Goal: Task Accomplishment & Management: Complete application form

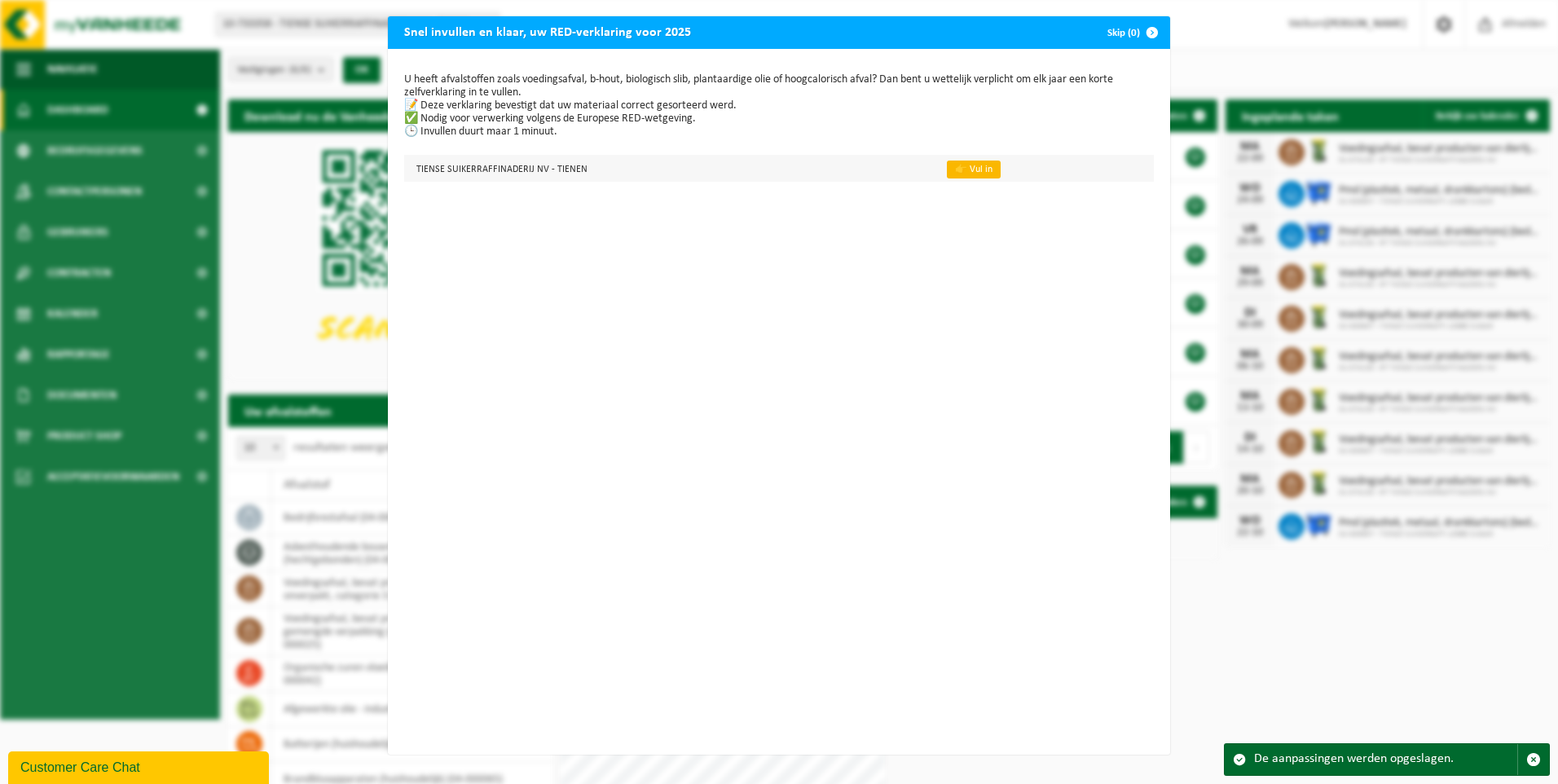
click at [966, 171] on link "👉 Vul in" at bounding box center [973, 169] width 53 height 17
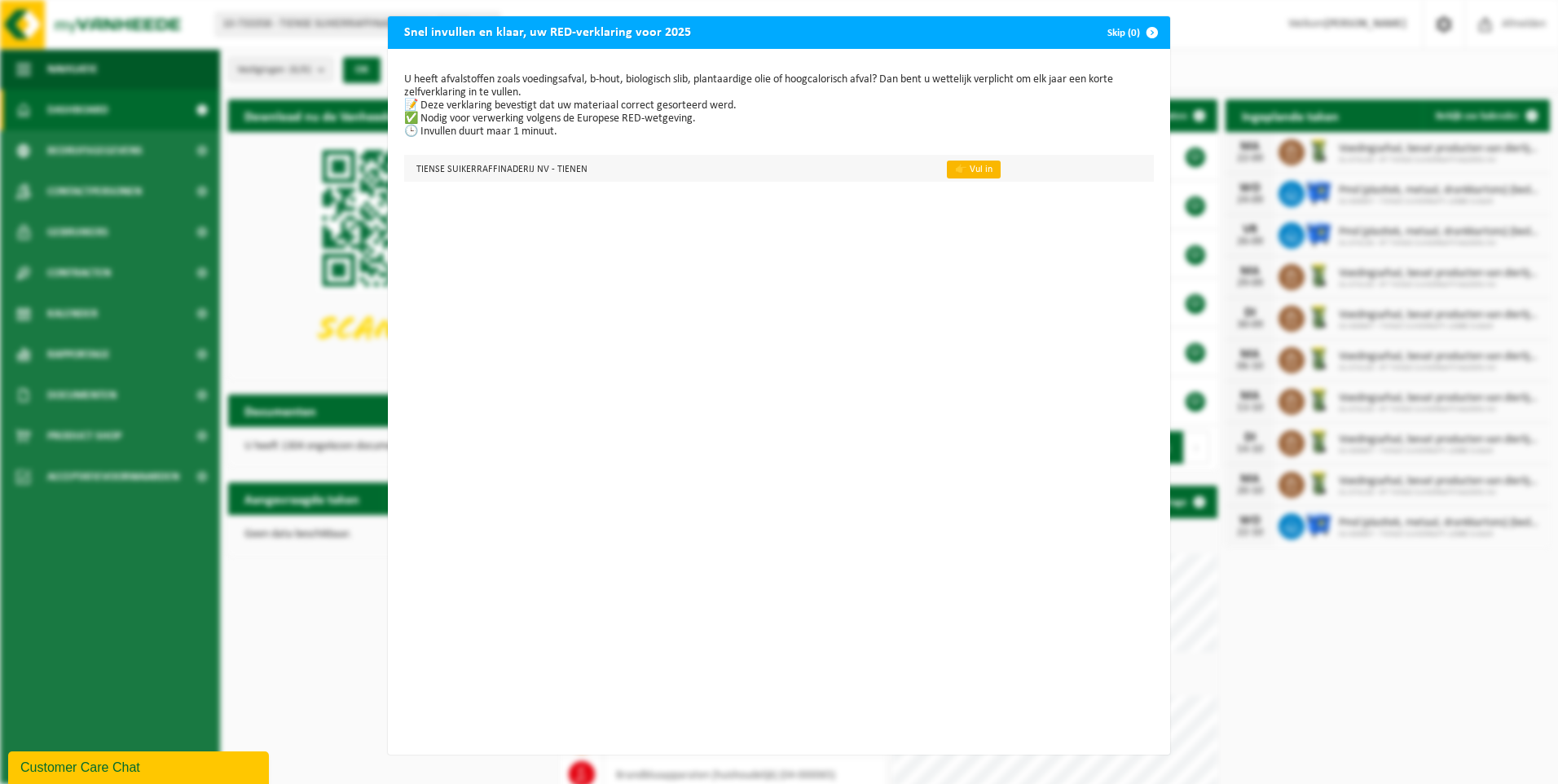
click at [960, 169] on link "👉 Vul in" at bounding box center [973, 169] width 53 height 17
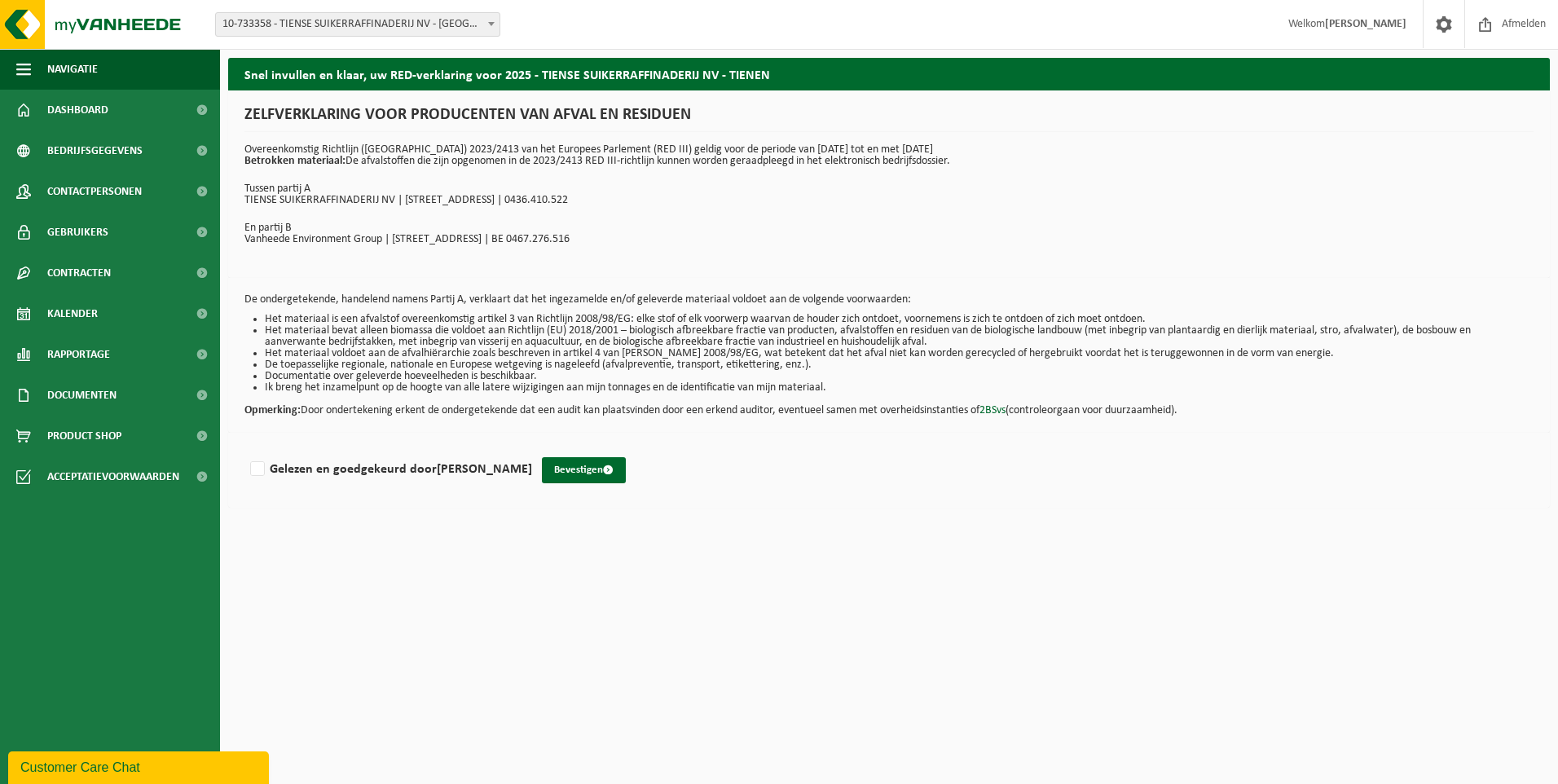
drag, startPoint x: 850, startPoint y: 616, endPoint x: 825, endPoint y: 603, distance: 28.2
click at [828, 615] on html "Vestiging: 10-733358 - TIENSE SUIKERRAFFINADERIJ NV - TIENEN 10-884526 - RAFFIN…" at bounding box center [779, 392] width 1558 height 784
